Goal: Information Seeking & Learning: Learn about a topic

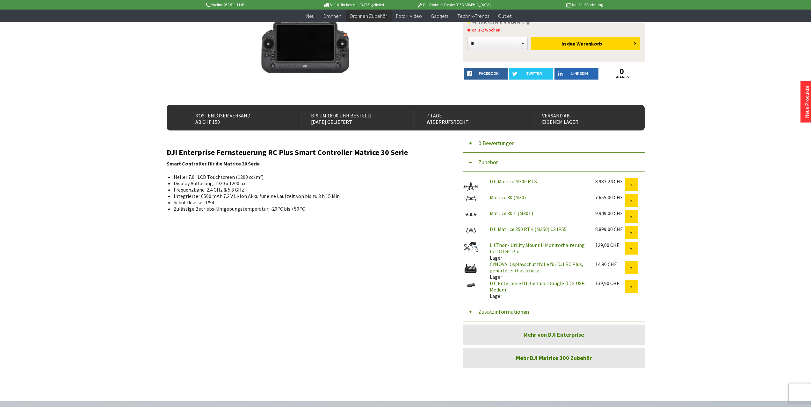
scroll to position [191, 0]
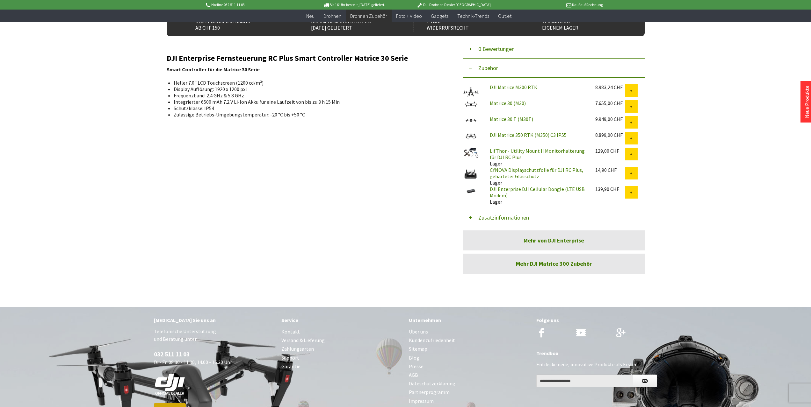
click at [500, 191] on link "DJI Enterprise DJI Cellular Dongle (LTE USB Modem)" at bounding box center [537, 192] width 95 height 13
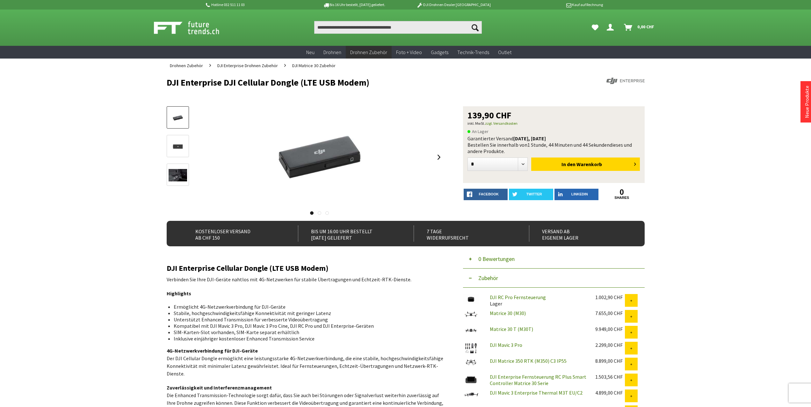
click at [183, 174] on img at bounding box center [178, 175] width 18 height 12
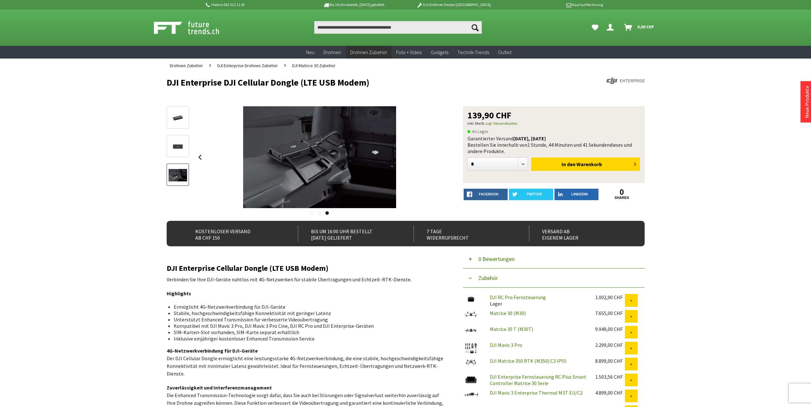
click at [180, 155] on link at bounding box center [178, 146] width 22 height 22
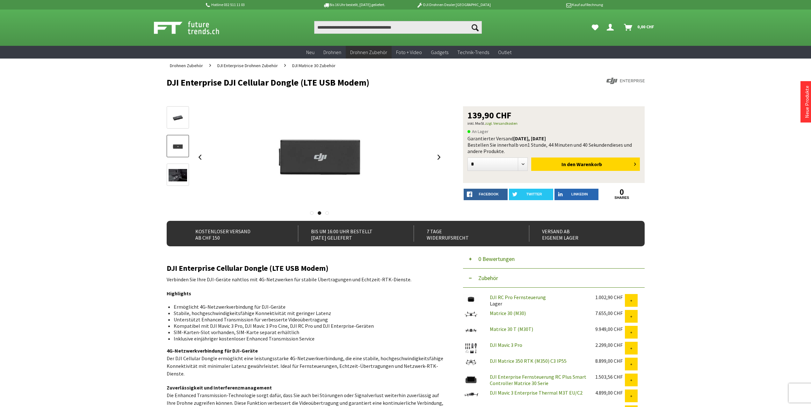
click at [175, 119] on img at bounding box center [178, 118] width 18 height 12
